Goal: Task Accomplishment & Management: Manage account settings

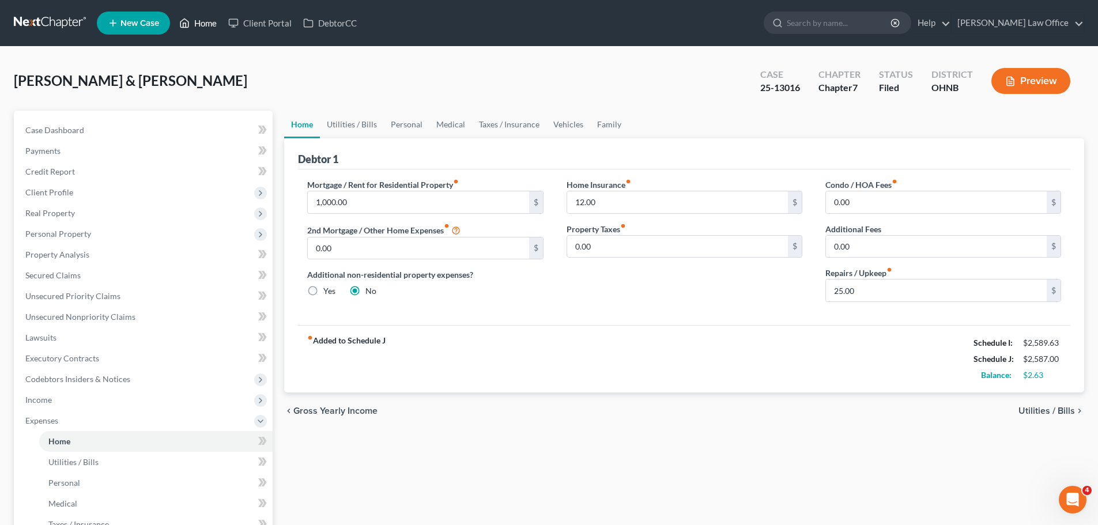
click at [206, 20] on link "Home" at bounding box center [197, 23] width 49 height 21
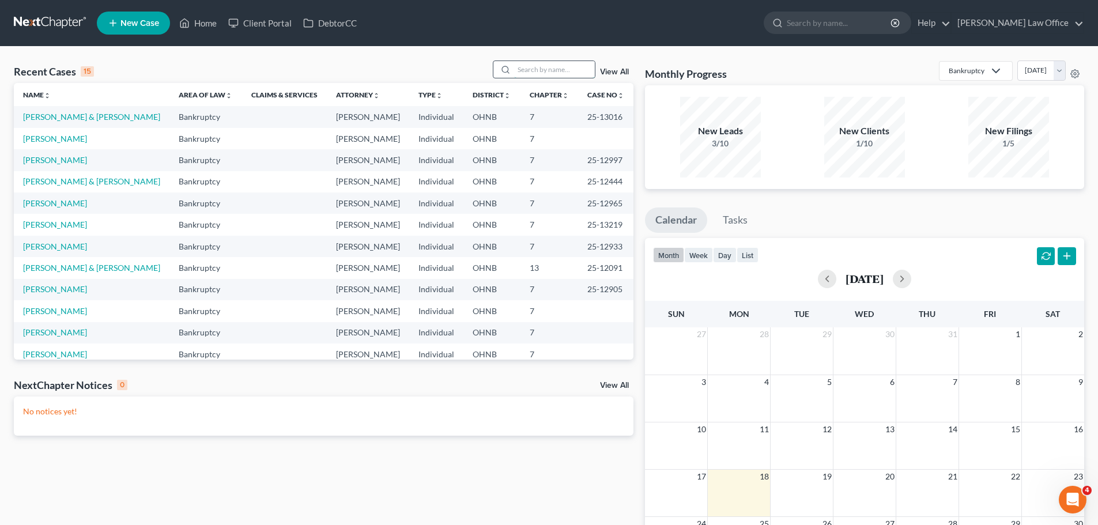
click at [532, 73] on input "search" at bounding box center [554, 69] width 81 height 17
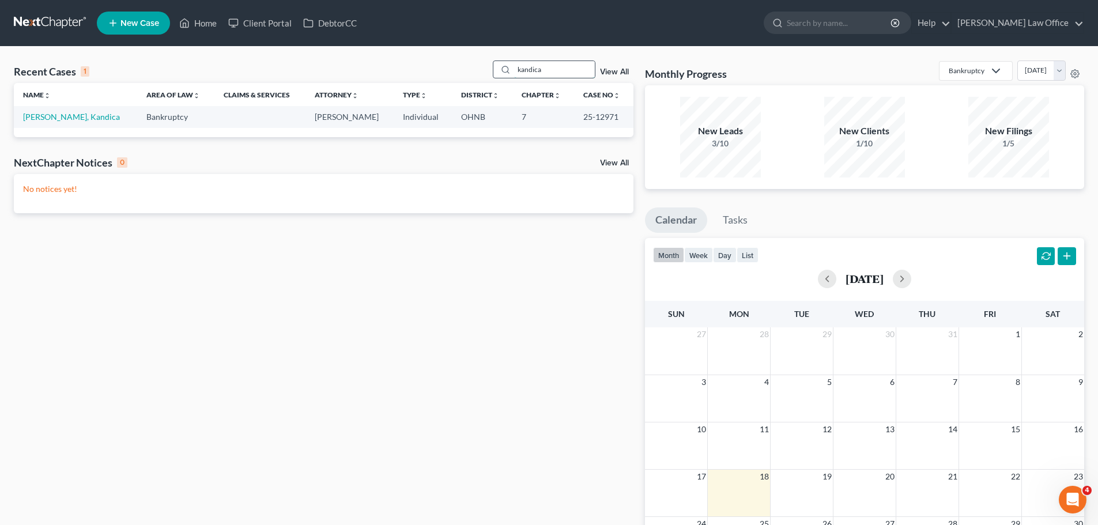
type input "kandica"
click at [72, 113] on link "[PERSON_NAME], Kandica" at bounding box center [71, 117] width 97 height 10
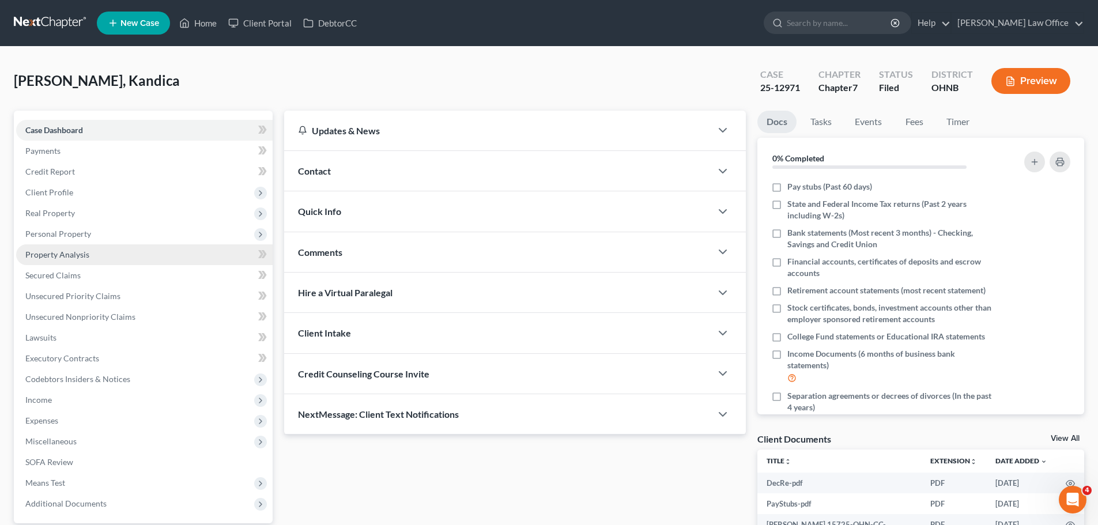
click at [77, 254] on span "Property Analysis" at bounding box center [57, 255] width 64 height 10
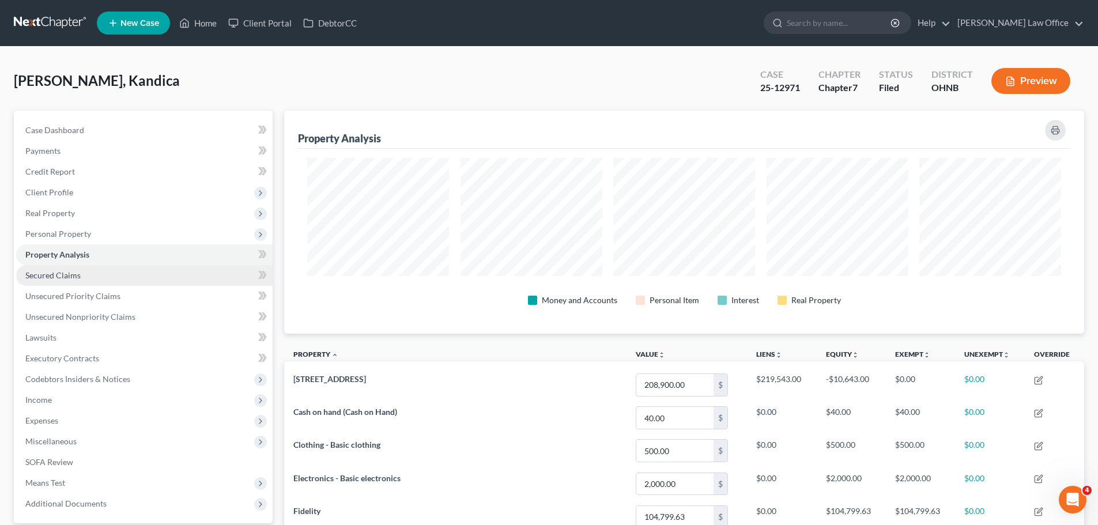
scroll to position [223, 800]
click at [69, 236] on span "Personal Property" at bounding box center [58, 234] width 66 height 10
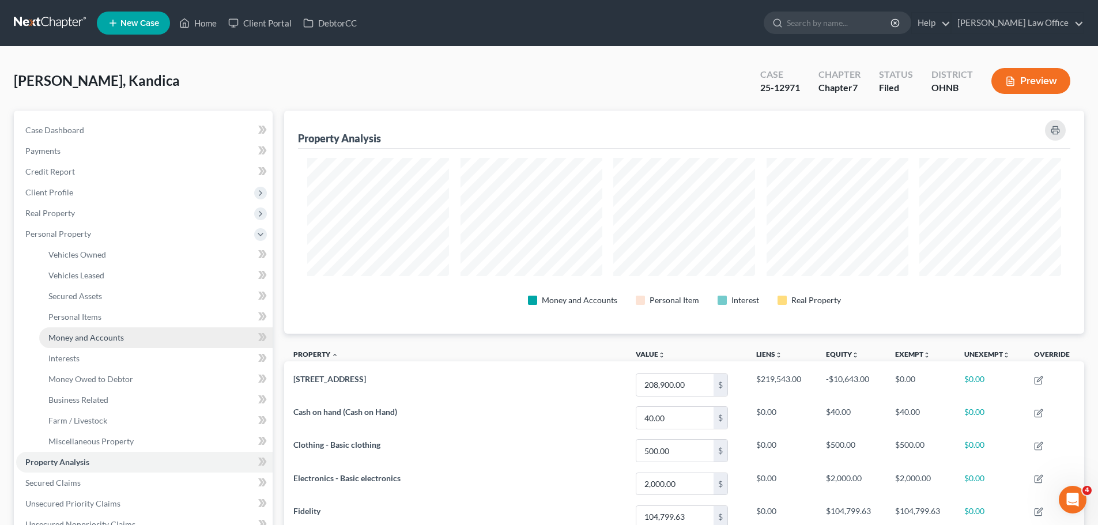
click at [90, 333] on span "Money and Accounts" at bounding box center [85, 338] width 75 height 10
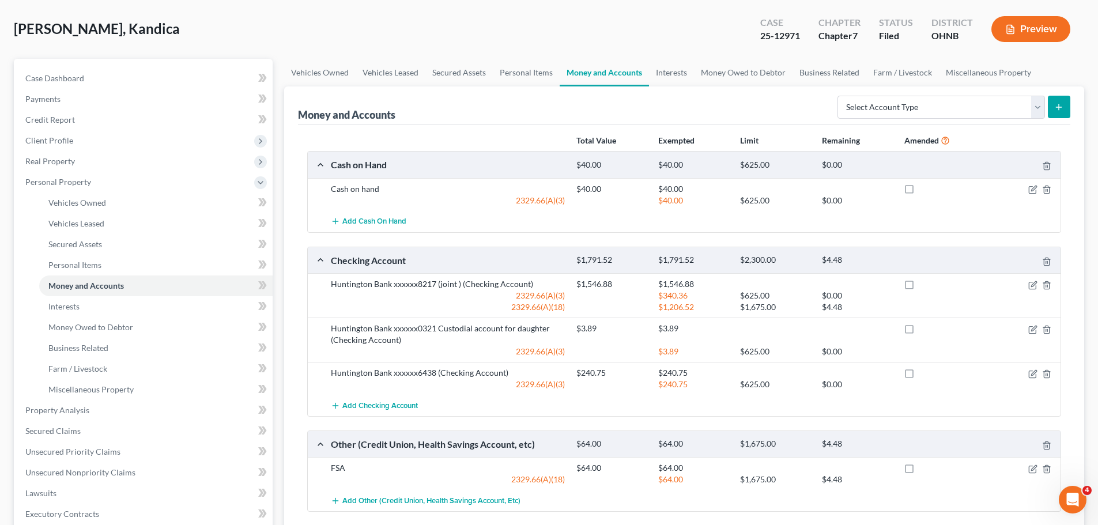
scroll to position [115, 0]
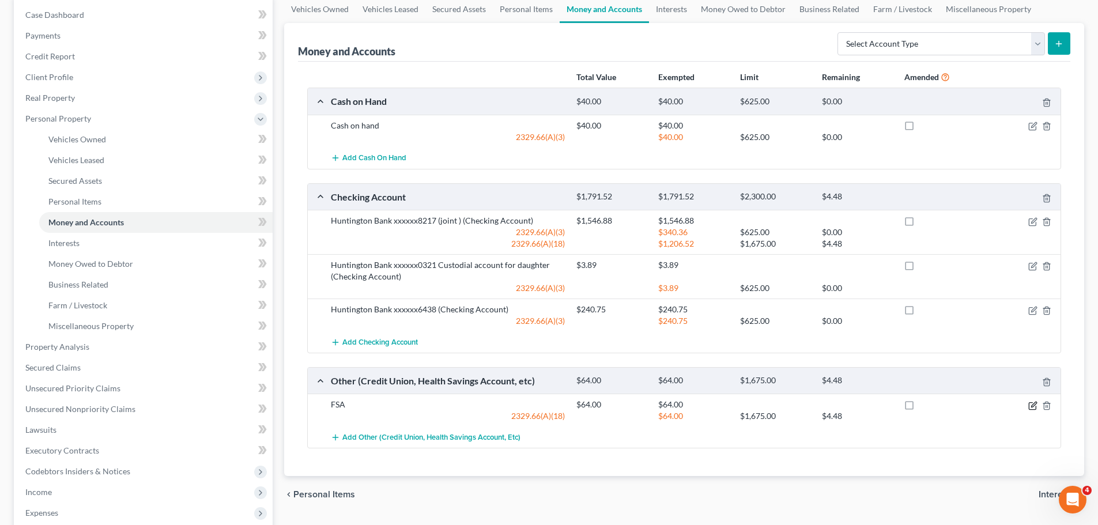
click at [1028, 403] on icon "button" at bounding box center [1032, 405] width 9 height 9
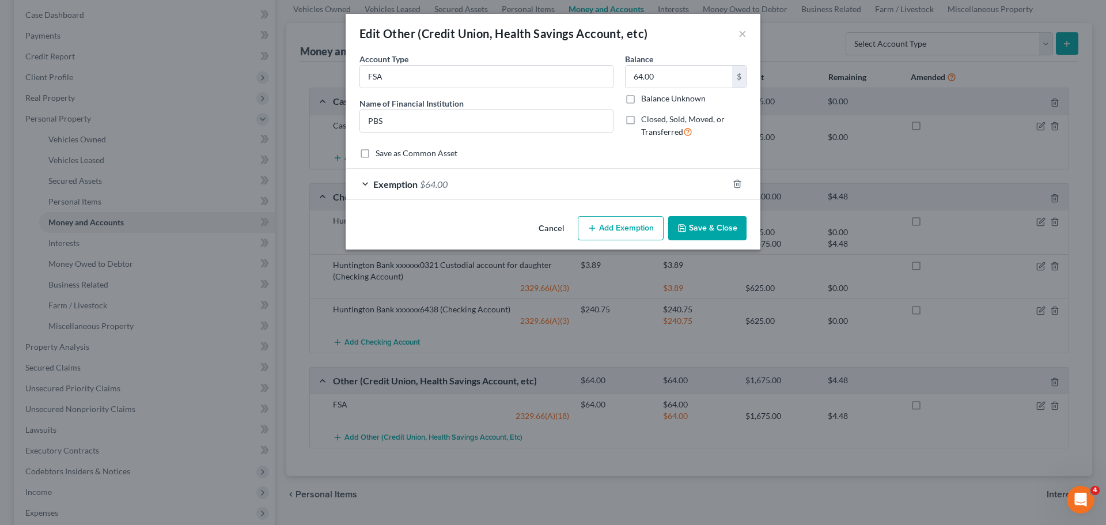
click at [719, 231] on button "Save & Close" at bounding box center [707, 228] width 78 height 24
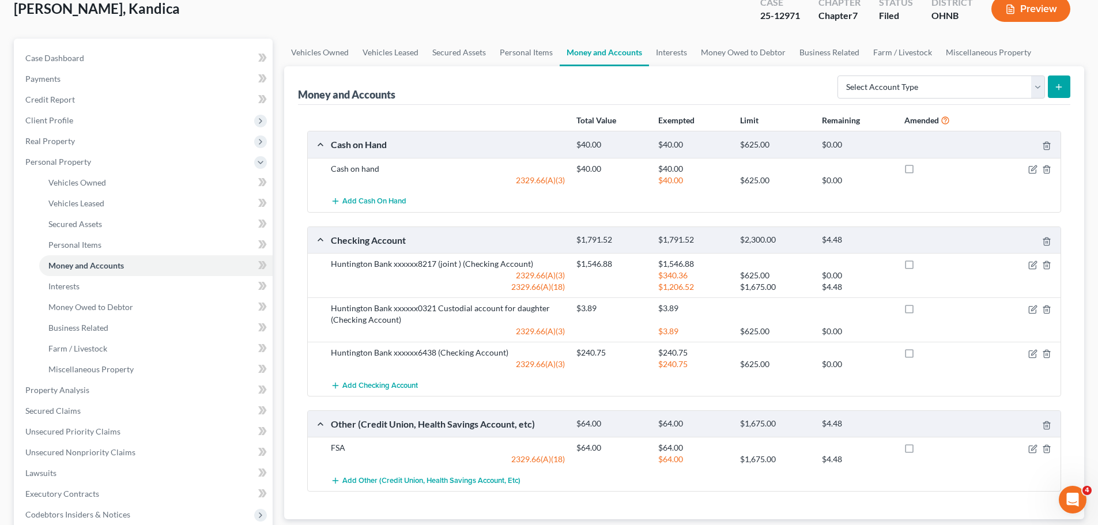
scroll to position [0, 0]
